Goal: Task Accomplishment & Management: Complete application form

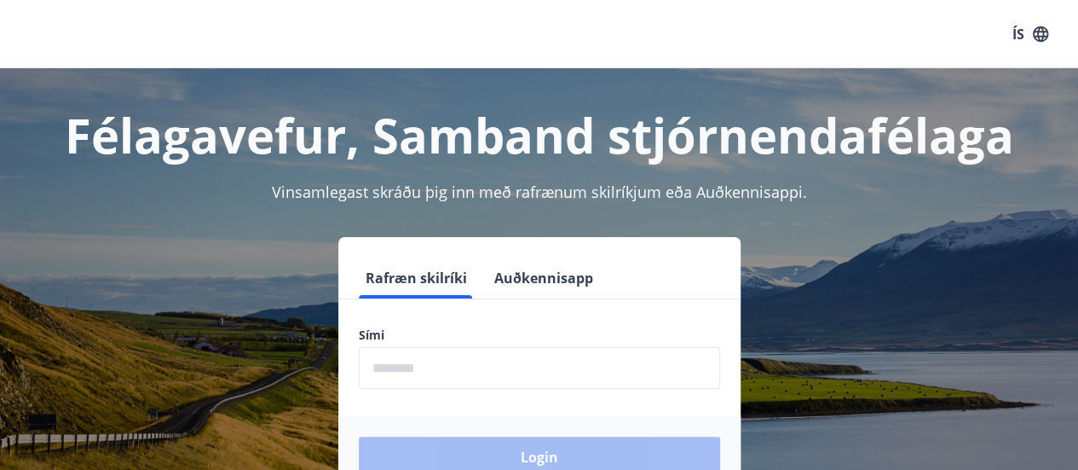
click at [556, 374] on input "phone" at bounding box center [539, 368] width 361 height 42
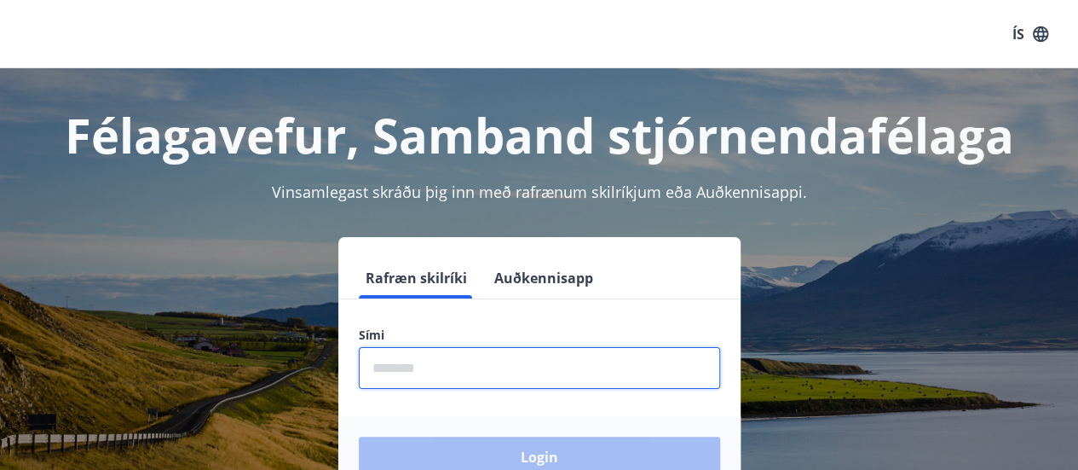
type input "********"
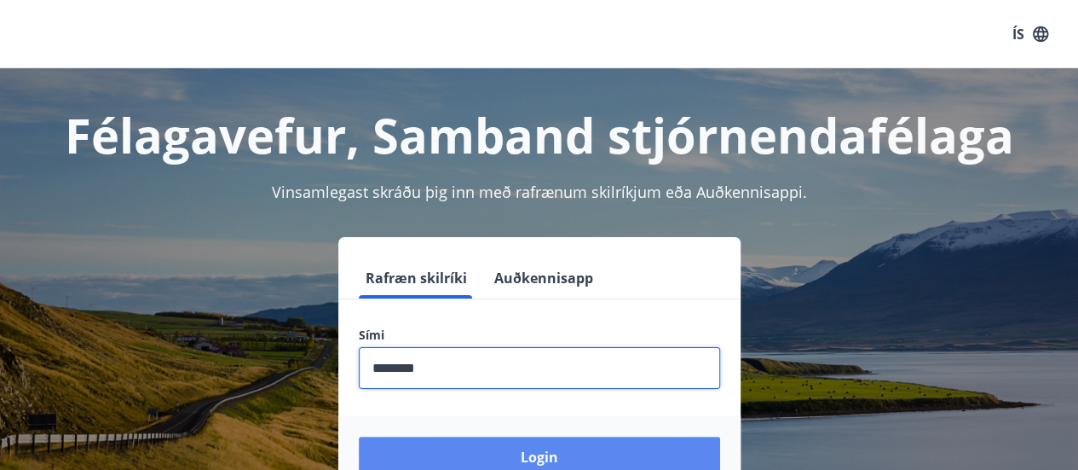
click at [528, 444] on button "Login" at bounding box center [539, 456] width 361 height 41
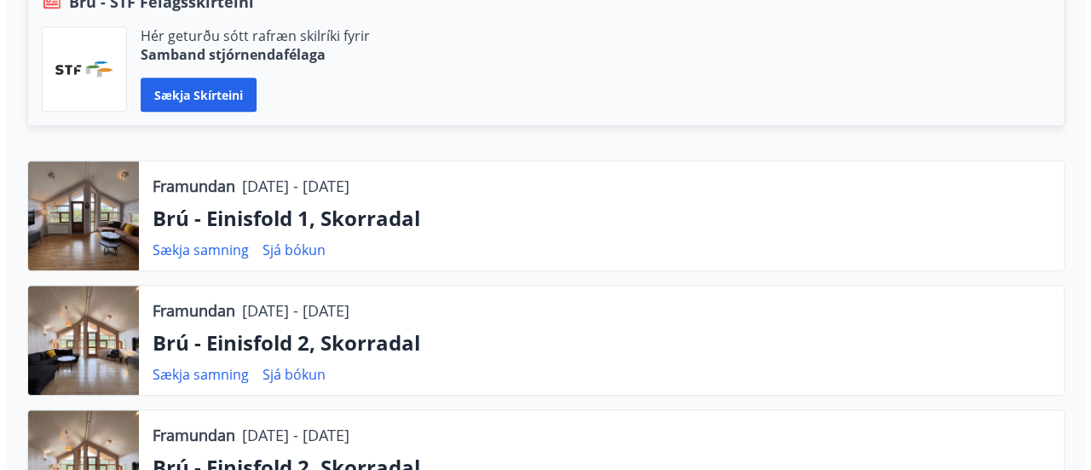
scroll to position [459, 0]
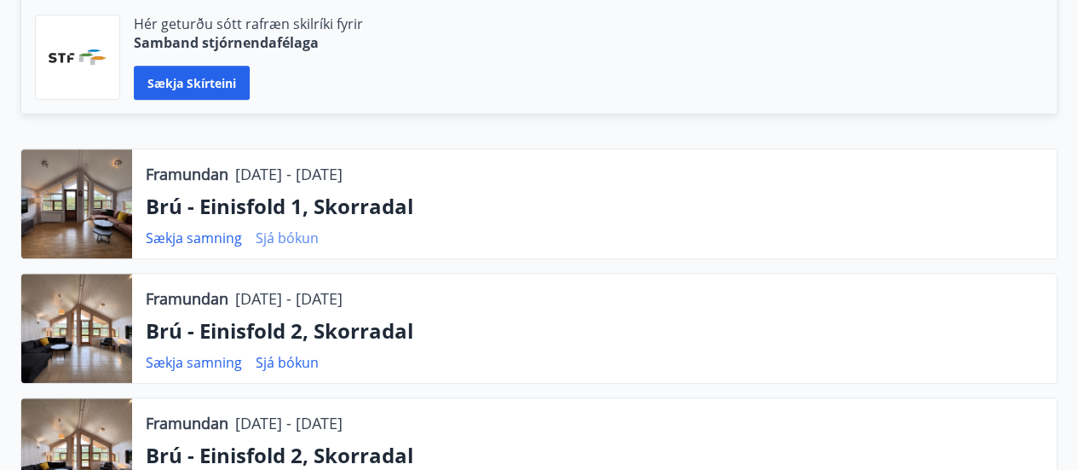
click at [257, 240] on link "Sjá bókun" at bounding box center [287, 237] width 63 height 19
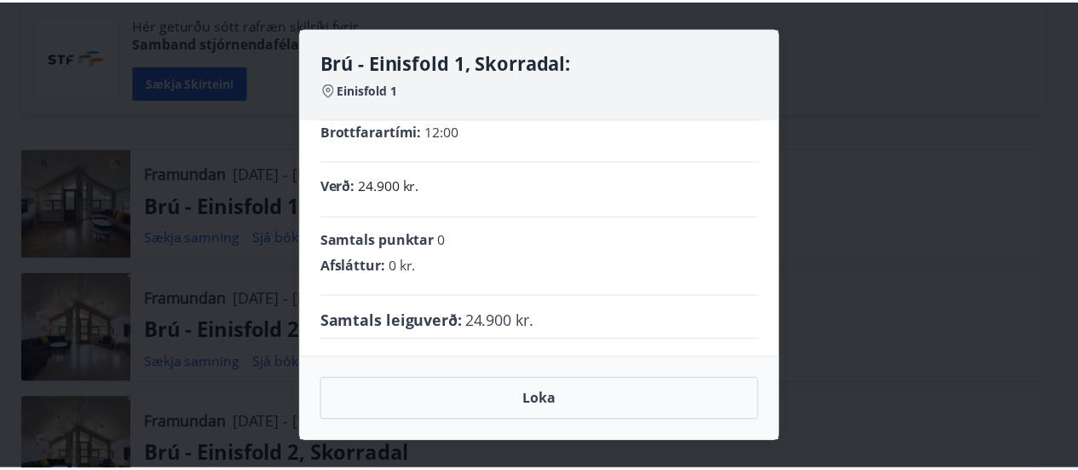
scroll to position [0, 0]
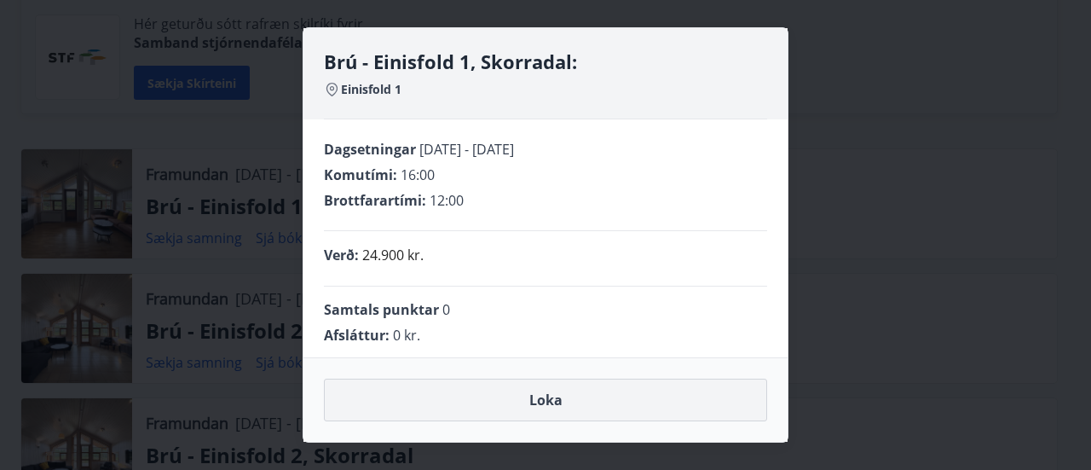
click at [522, 419] on button "Loka" at bounding box center [545, 400] width 443 height 43
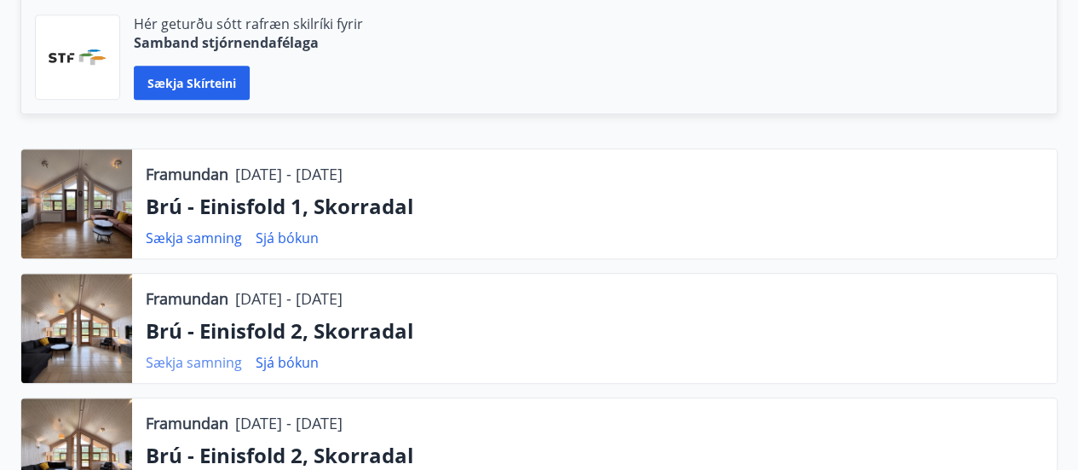
click at [231, 361] on link "Sækja samning" at bounding box center [194, 362] width 96 height 19
click at [219, 234] on link "Sækja samning" at bounding box center [194, 237] width 96 height 19
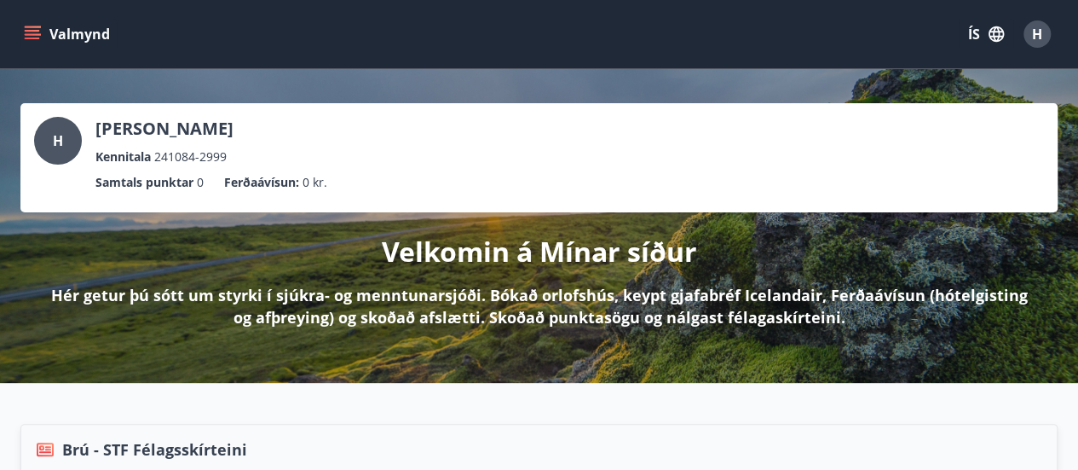
click at [39, 30] on icon "menu" at bounding box center [32, 31] width 15 height 2
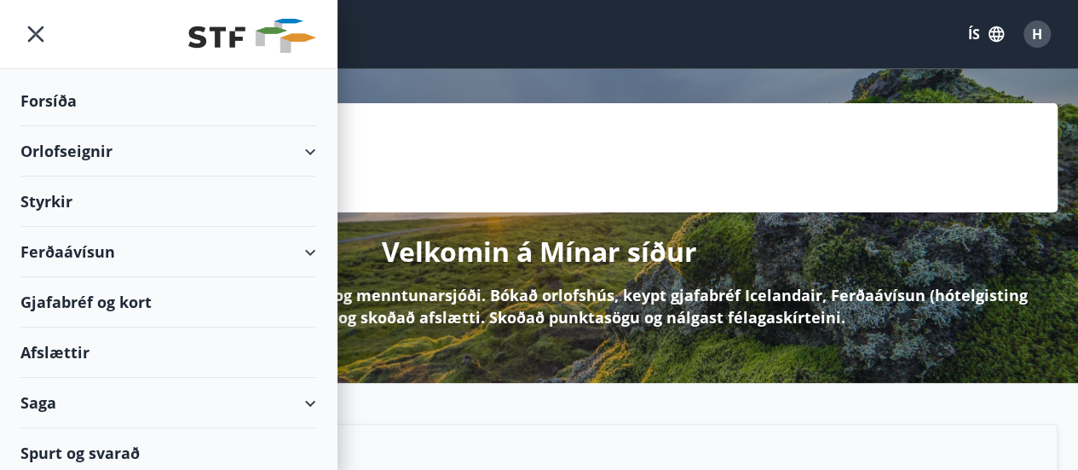
click at [70, 204] on div "Styrkir" at bounding box center [168, 201] width 296 height 50
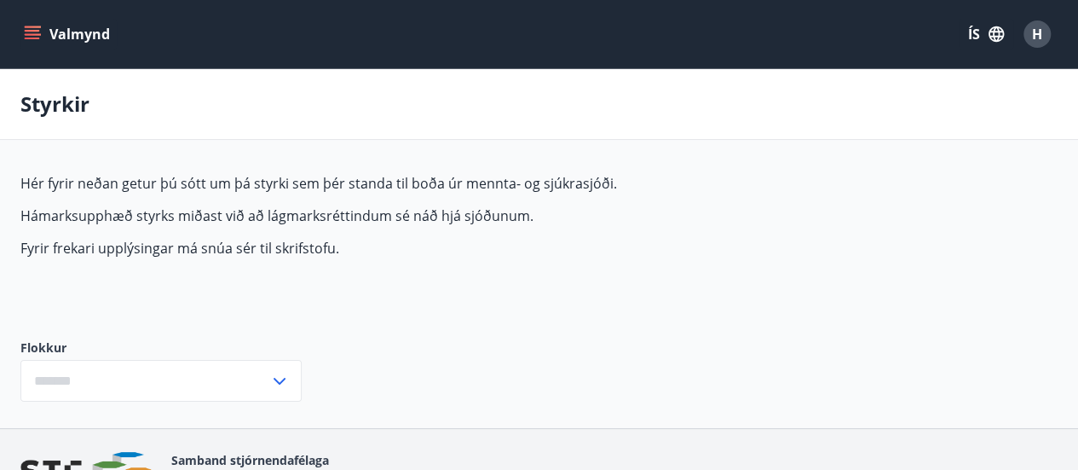
type input "***"
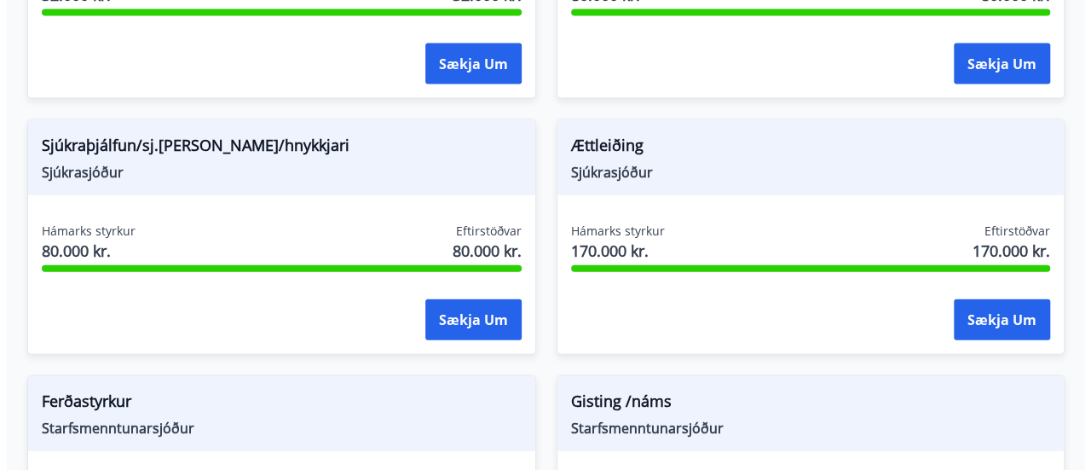
scroll to position [1835, 0]
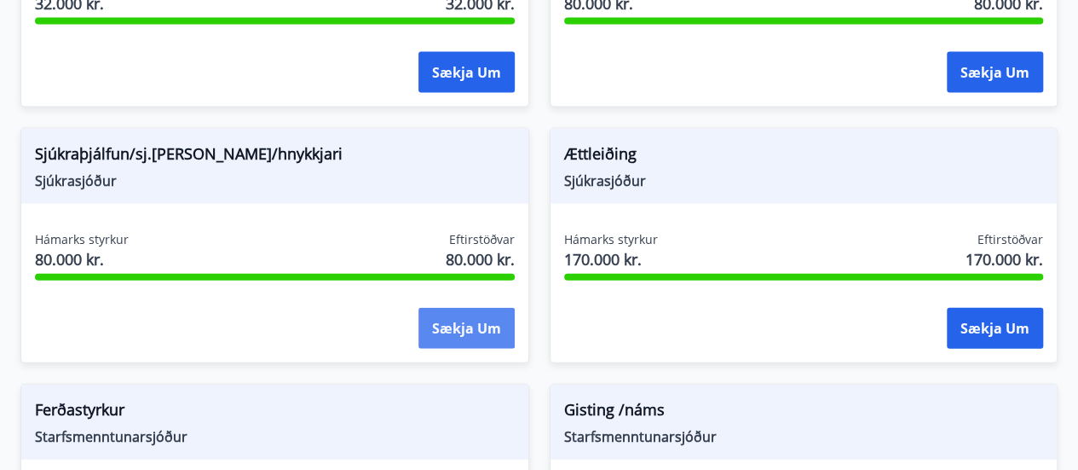
click at [464, 319] on button "Sækja um" at bounding box center [467, 328] width 96 height 41
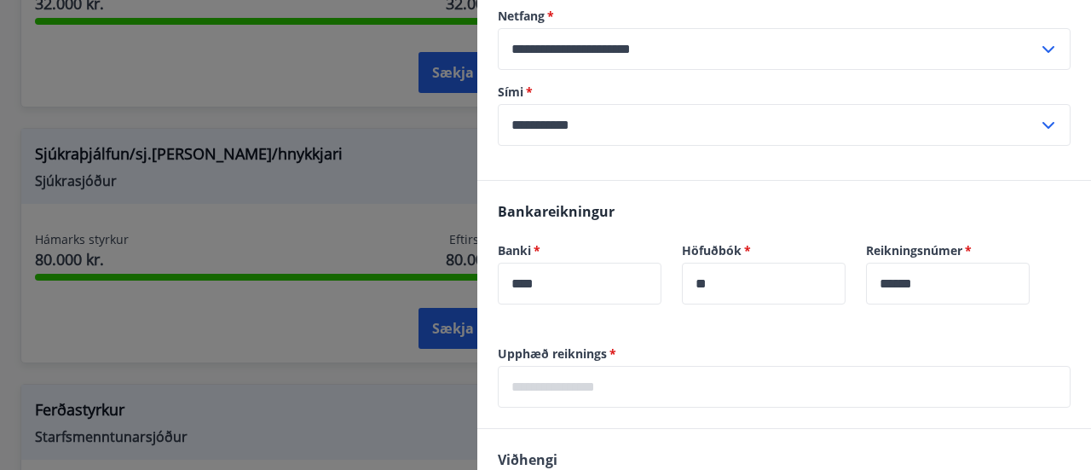
scroll to position [497, 0]
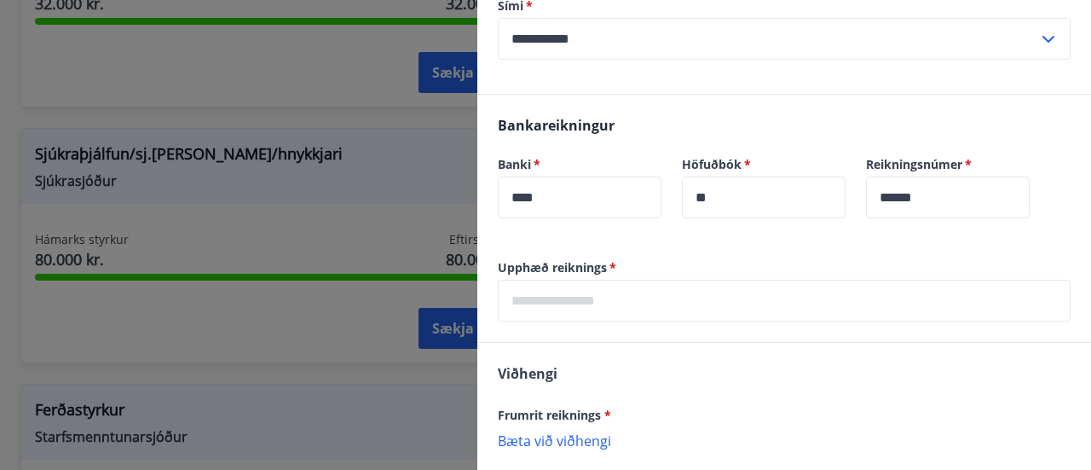
click at [743, 307] on input "text" at bounding box center [784, 301] width 573 height 42
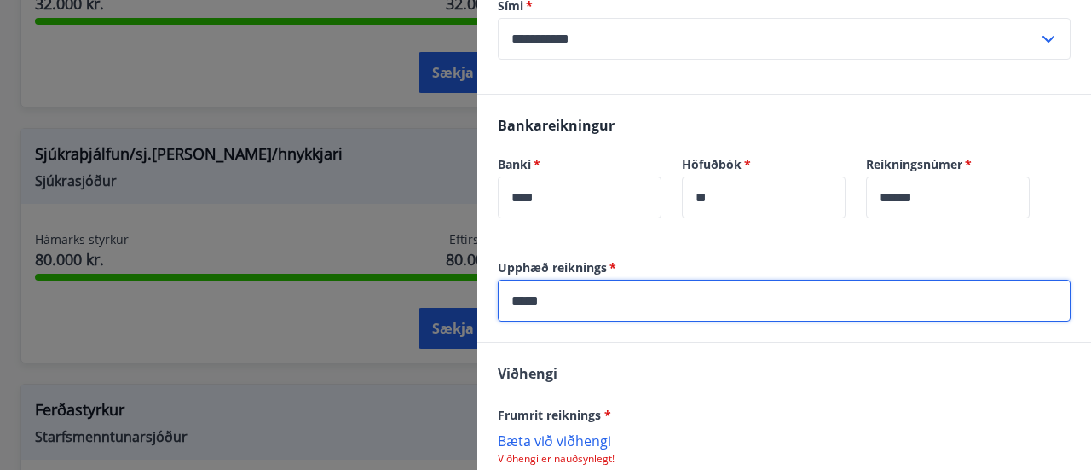
type input "*****"
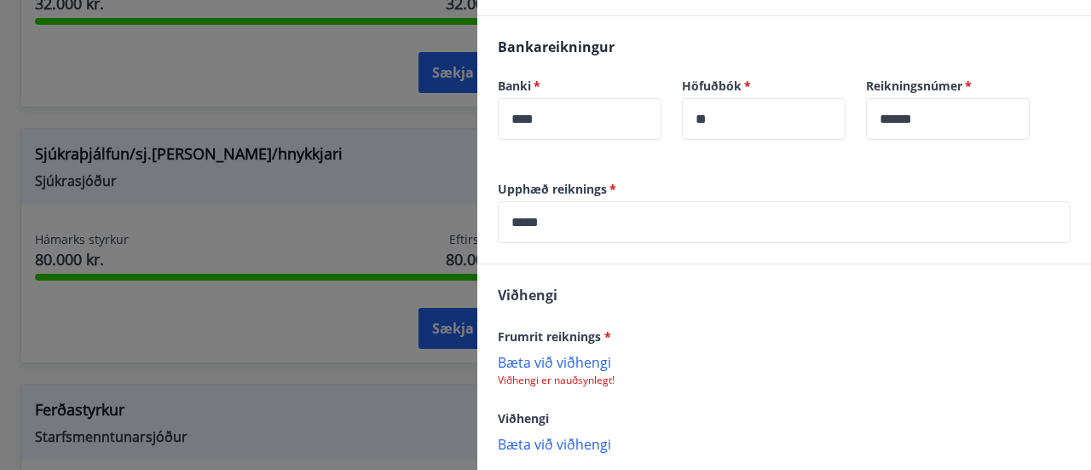
scroll to position [662, 0]
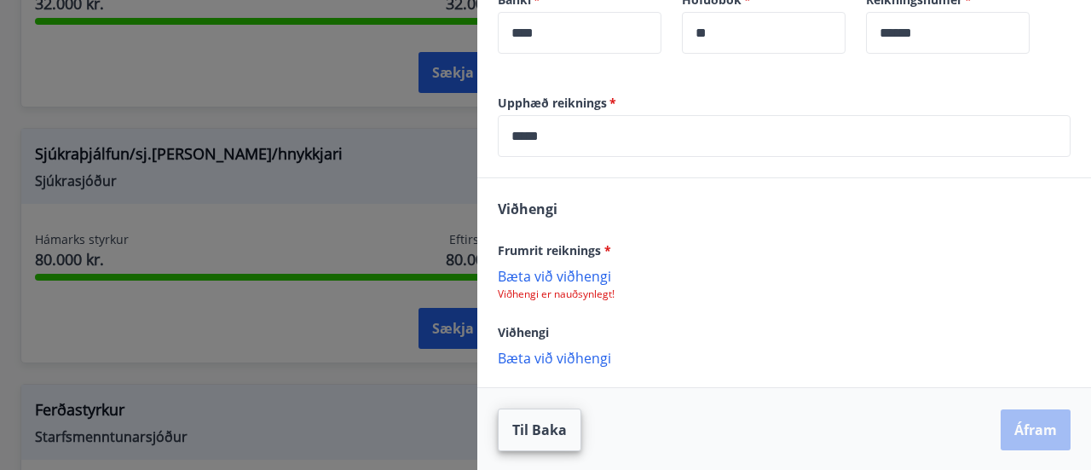
click at [582, 278] on p "Bæta við viðhengi" at bounding box center [784, 275] width 573 height 17
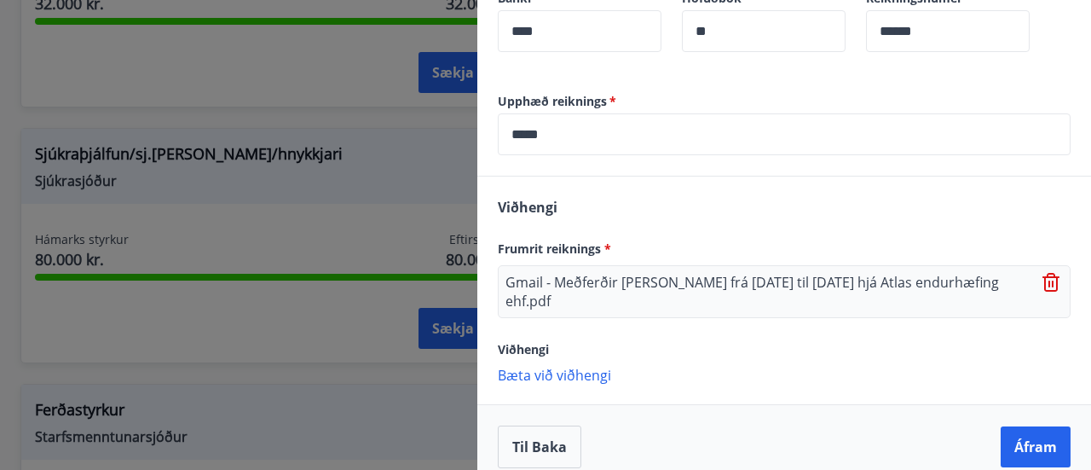
scroll to position [662, 0]
click at [1013, 429] on button "Áfram" at bounding box center [1036, 447] width 70 height 41
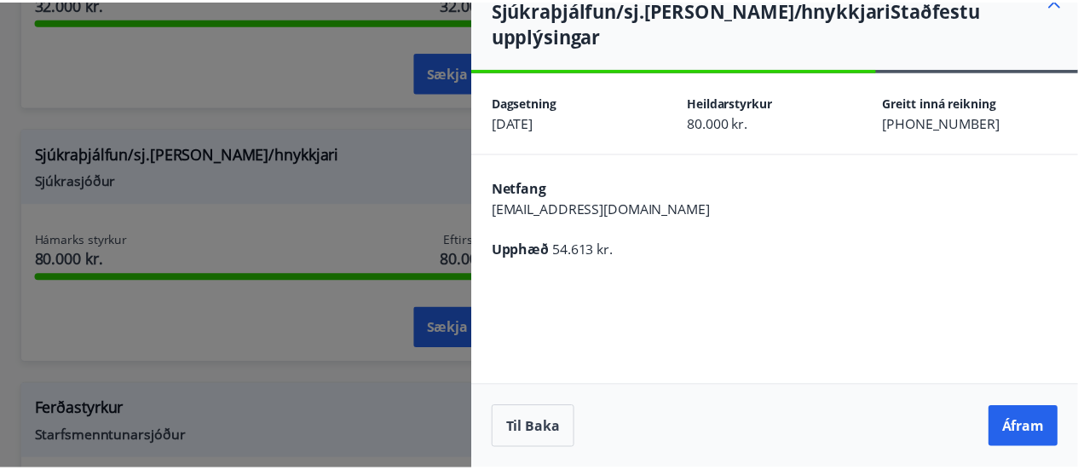
scroll to position [0, 0]
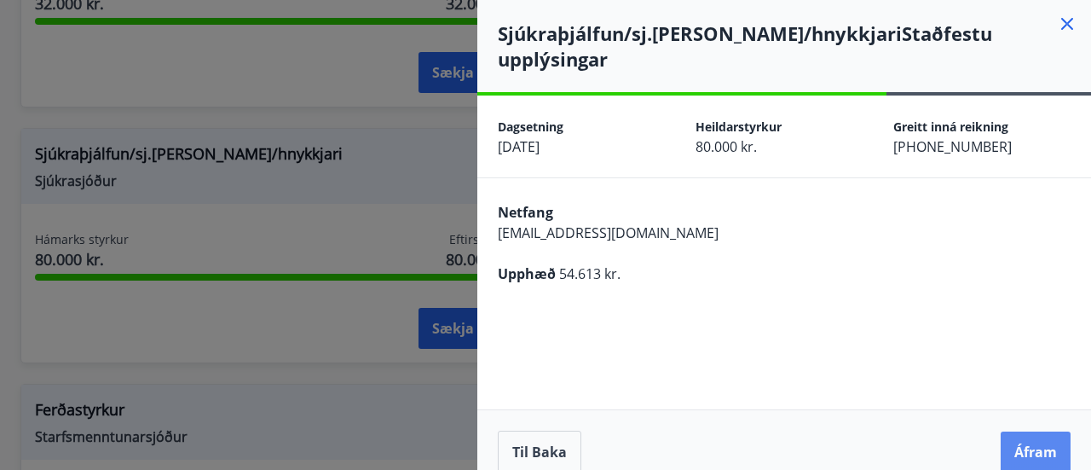
click at [1031, 431] on button "Áfram" at bounding box center [1036, 451] width 70 height 41
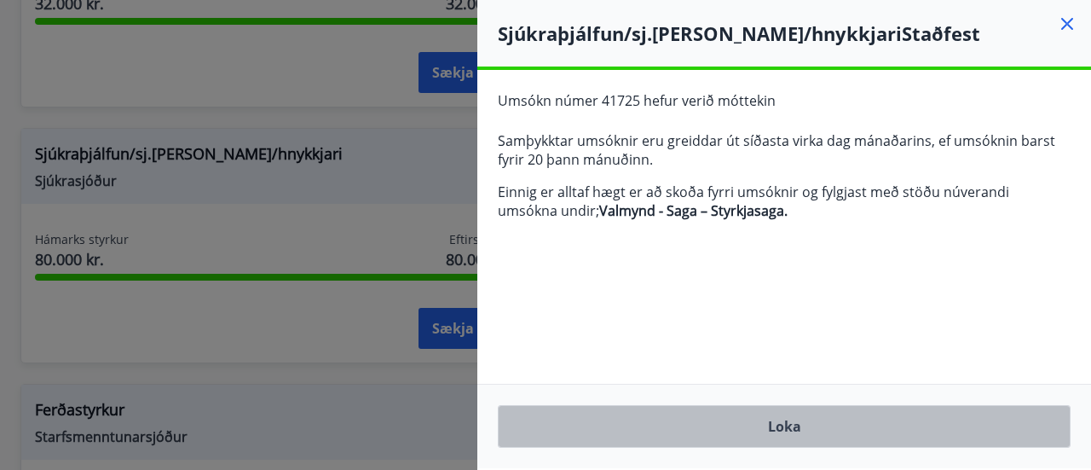
click at [854, 425] on button "Loka" at bounding box center [784, 426] width 573 height 43
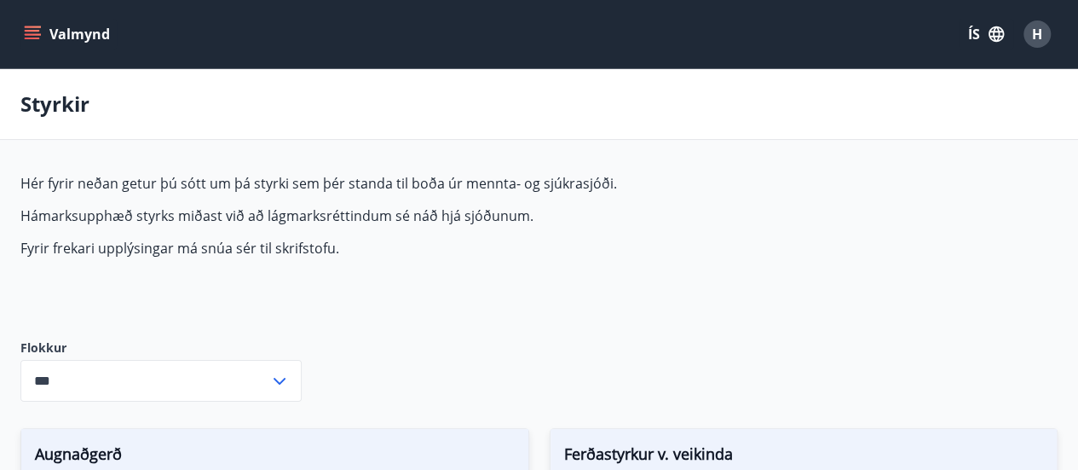
click at [31, 36] on icon "menu" at bounding box center [32, 34] width 17 height 17
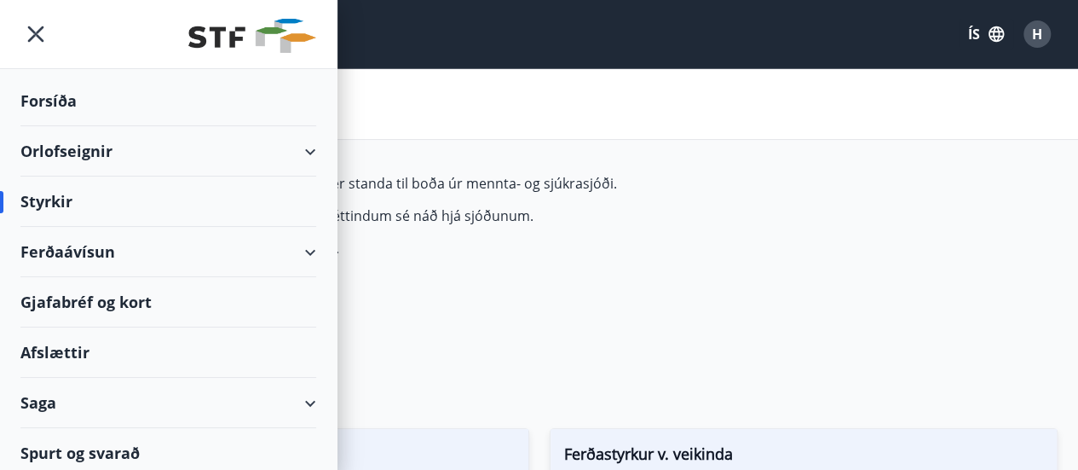
click at [55, 151] on div "Orlofseignir" at bounding box center [168, 151] width 296 height 50
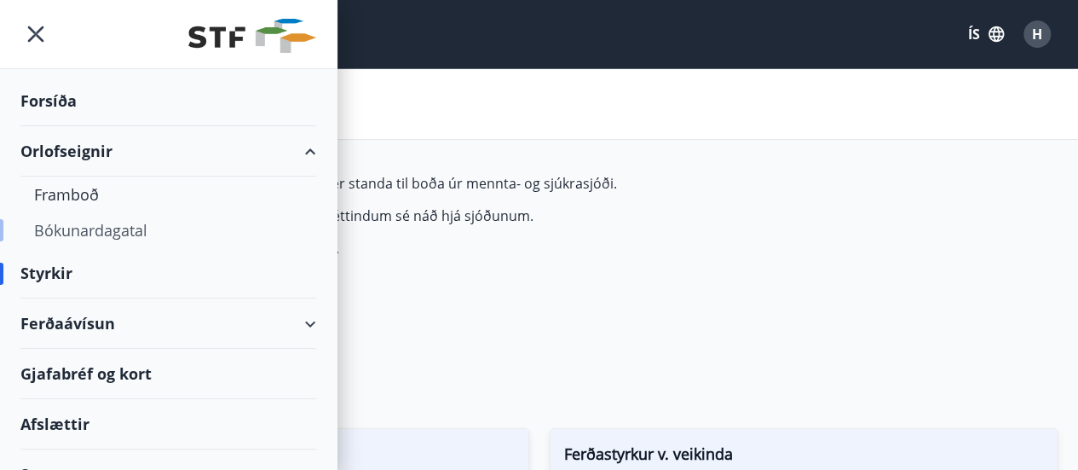
click at [69, 231] on div "Bókunardagatal" at bounding box center [168, 230] width 269 height 36
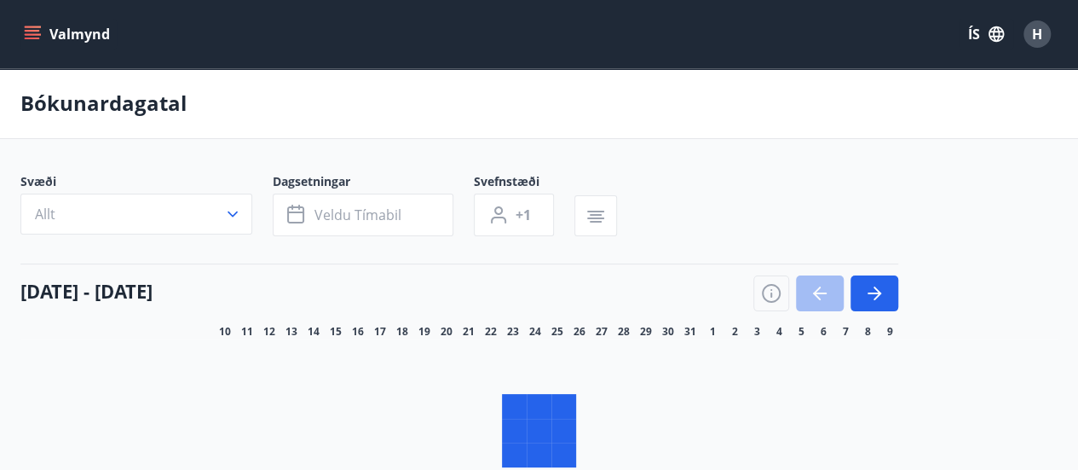
click at [45, 41] on button "Valmynd" at bounding box center [68, 34] width 96 height 31
click at [43, 38] on button "Valmynd" at bounding box center [68, 34] width 96 height 31
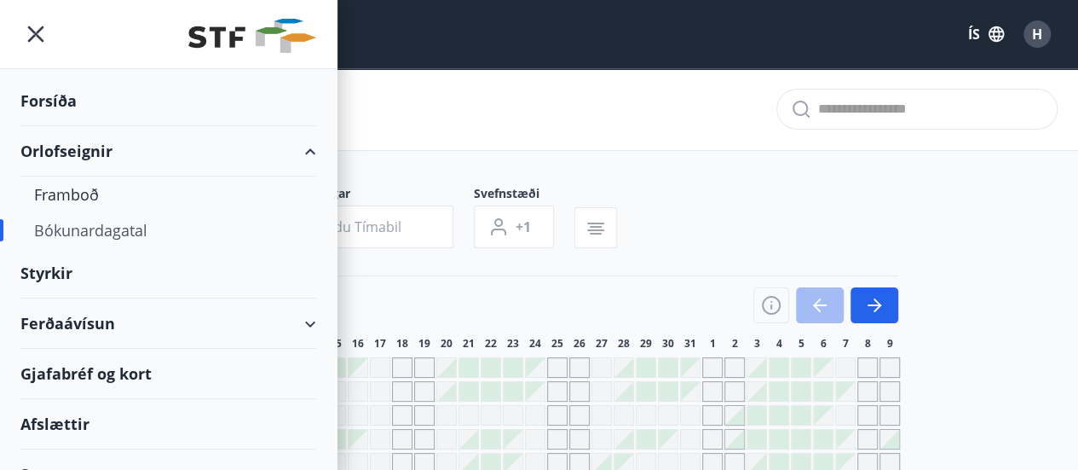
scroll to position [77, 0]
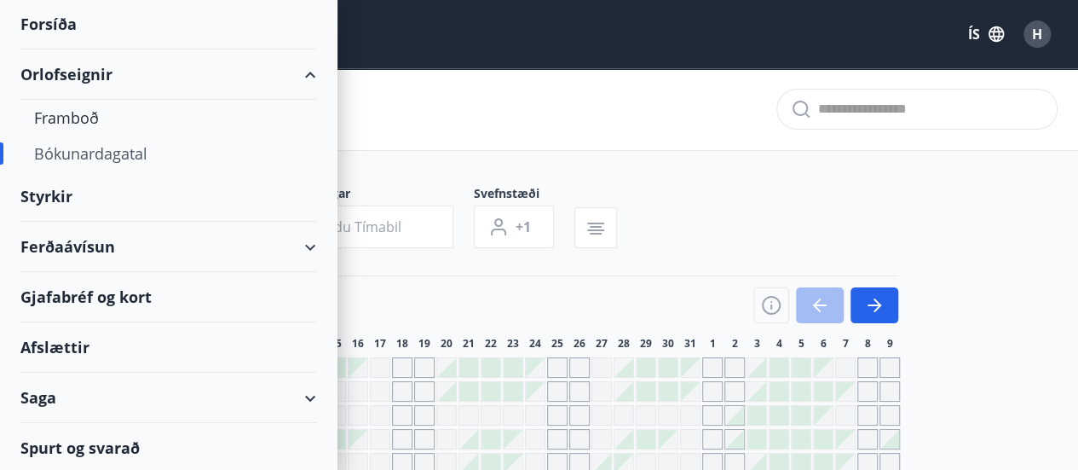
click at [60, 396] on div "Saga" at bounding box center [168, 398] width 296 height 50
click at [302, 397] on div "Saga" at bounding box center [168, 398] width 296 height 50
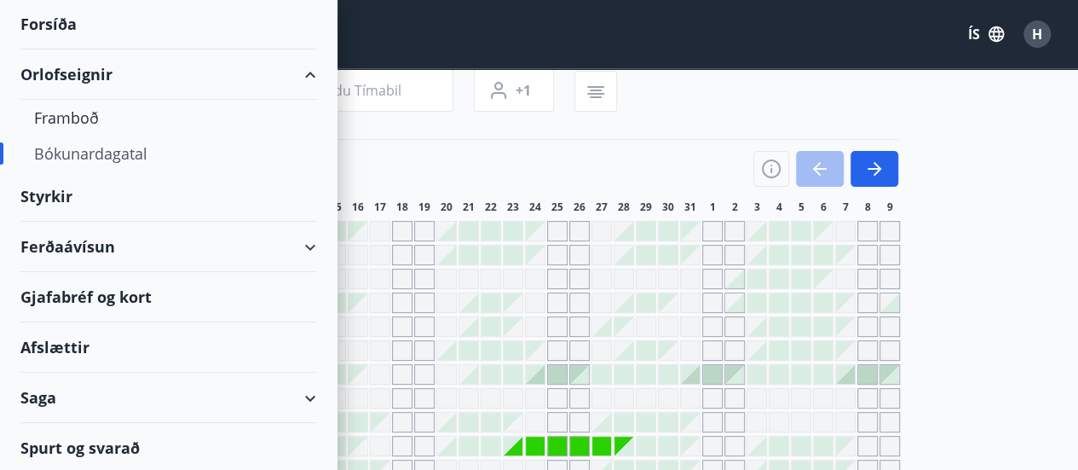
click at [300, 390] on div "Saga" at bounding box center [168, 398] width 296 height 50
click at [295, 396] on div "Saga" at bounding box center [168, 398] width 296 height 50
click at [26, 396] on div "Saga" at bounding box center [168, 398] width 296 height 50
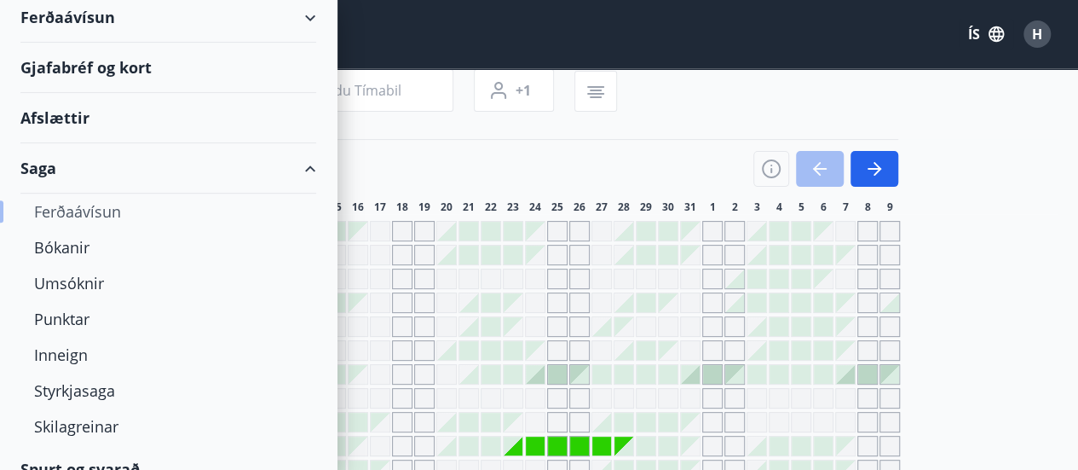
scroll to position [307, 0]
click at [78, 243] on div "Bókanir" at bounding box center [168, 246] width 269 height 36
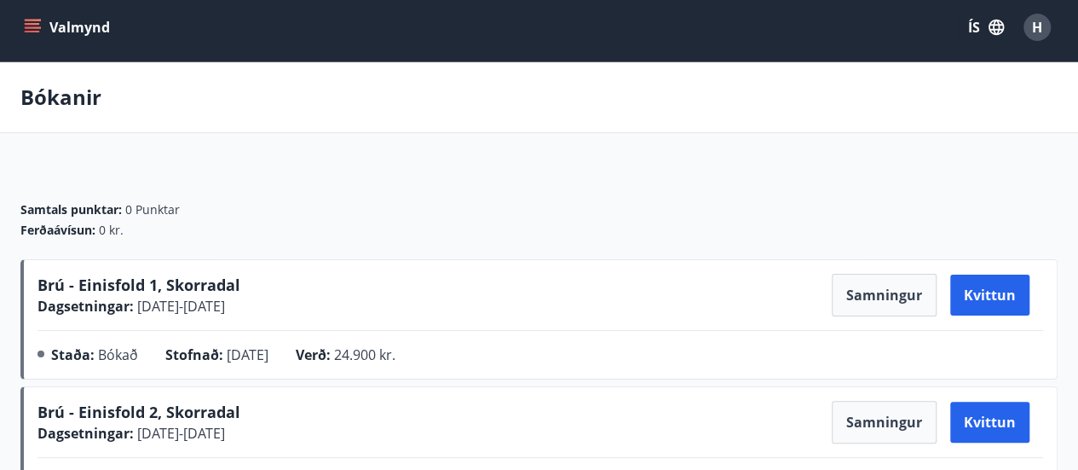
scroll to position [9, 0]
